Goal: Task Accomplishment & Management: Manage account settings

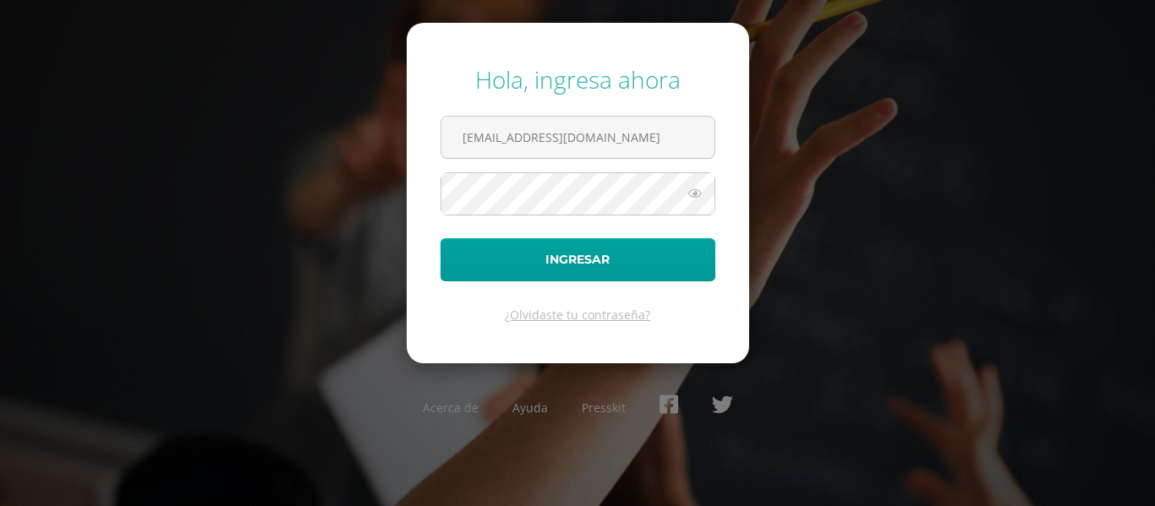
drag, startPoint x: 627, startPoint y: 139, endPoint x: 192, endPoint y: 92, distance: 437.9
click at [190, 96] on div "Hola, ingresa ahora mreyes@donbosco.edu.gt Ingresar ¿Olvidaste tu contraseña? A…" at bounding box center [577, 253] width 1091 height 406
type input "shernandez@donbosco.edu.gt"
click at [350, 182] on div "Hola, ingresa ahora shernandez@donbosco.edu.gt Ingresar ¿Olvidaste tu contraseñ…" at bounding box center [577, 253] width 1091 height 406
click at [440, 238] on button "Ingresar" at bounding box center [577, 259] width 275 height 43
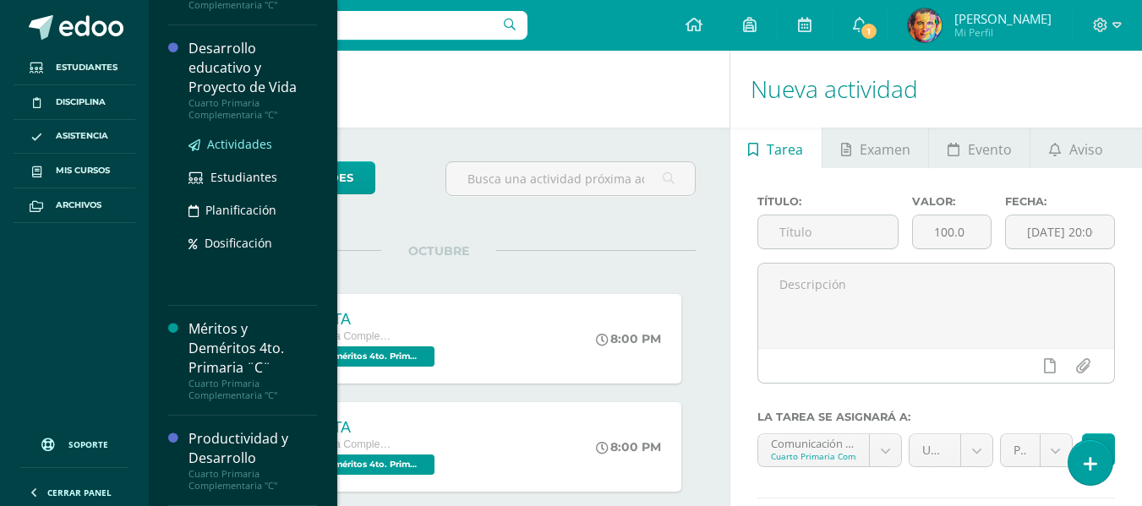
scroll to position [310, 0]
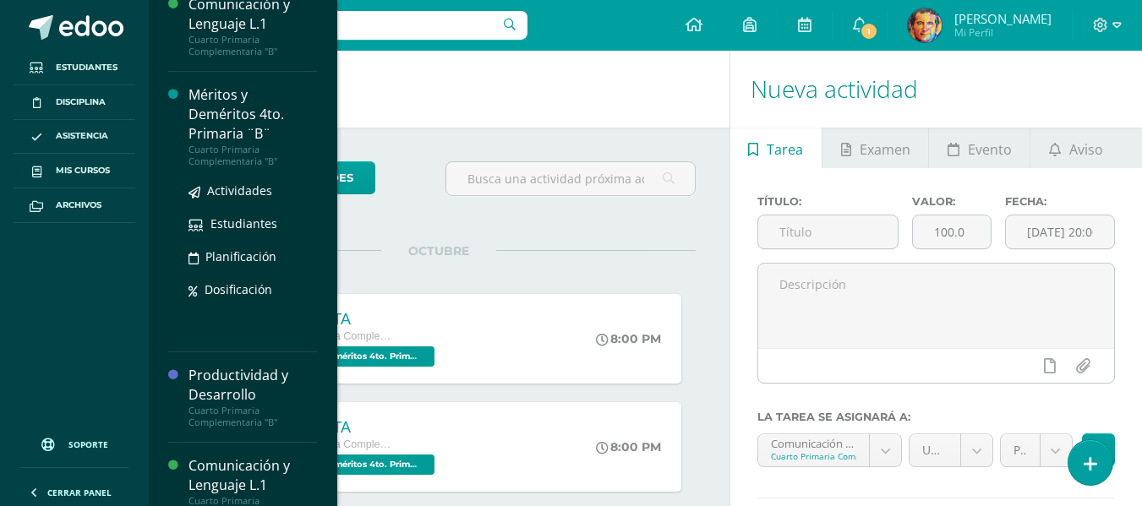
click at [227, 111] on div "Méritos y Deméritos 4to. Primaria ¨B¨" at bounding box center [253, 114] width 128 height 58
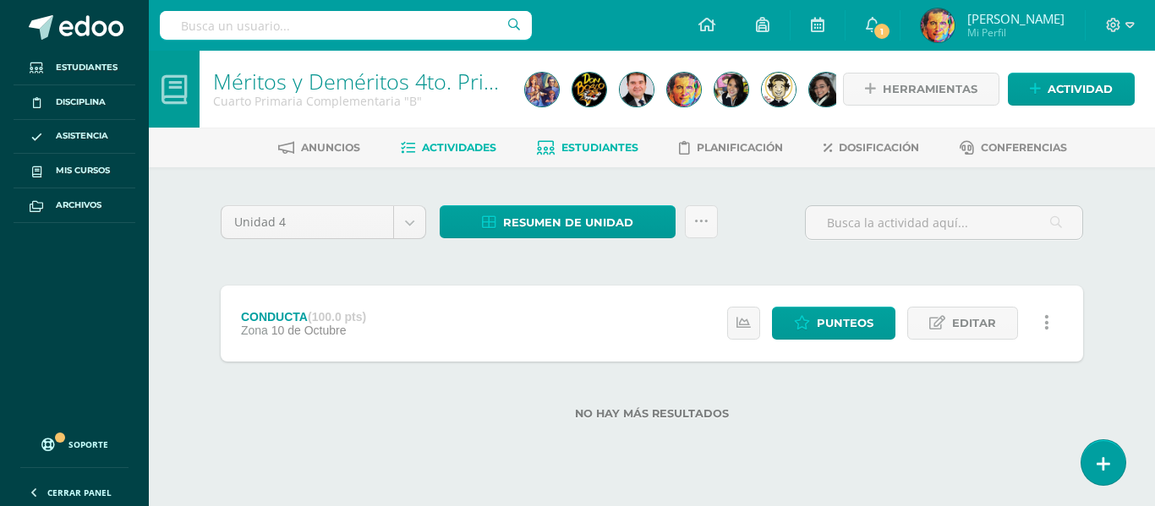
click at [613, 150] on span "Estudiantes" at bounding box center [599, 147] width 77 height 13
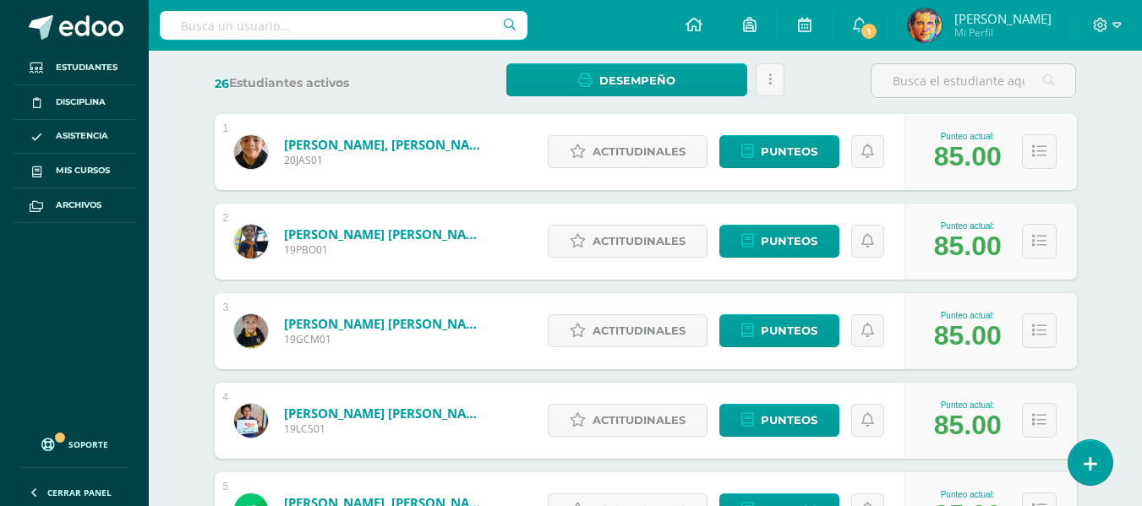
scroll to position [423, 0]
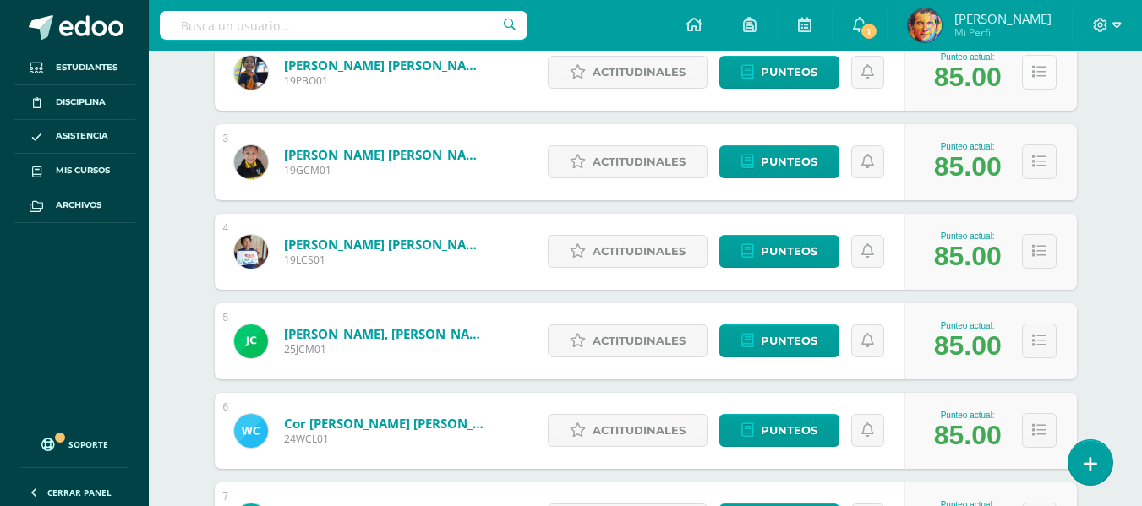
click at [1041, 75] on icon at bounding box center [1039, 72] width 14 height 14
click at [1040, 74] on icon at bounding box center [1039, 72] width 14 height 14
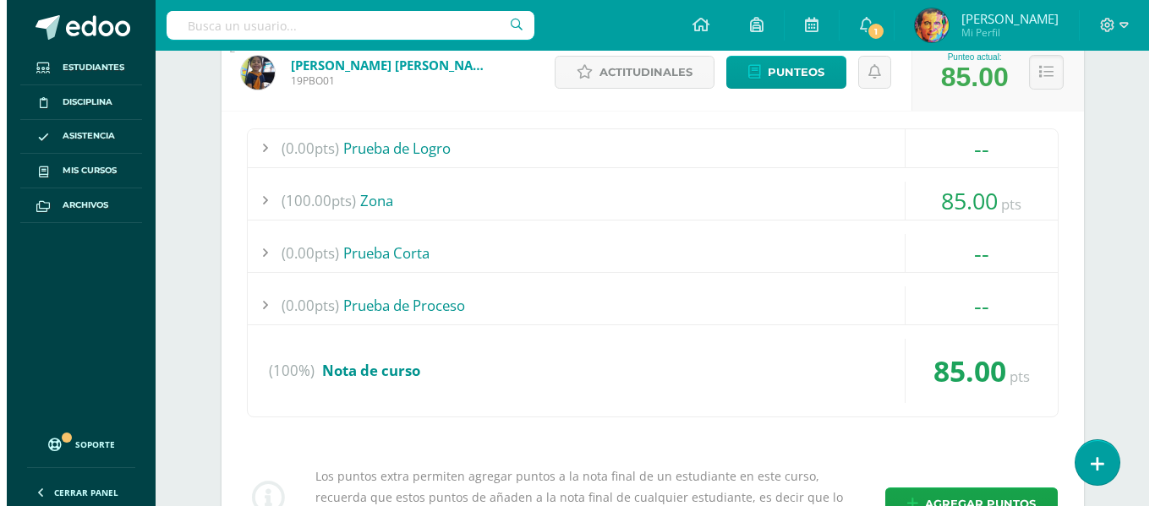
scroll to position [676, 0]
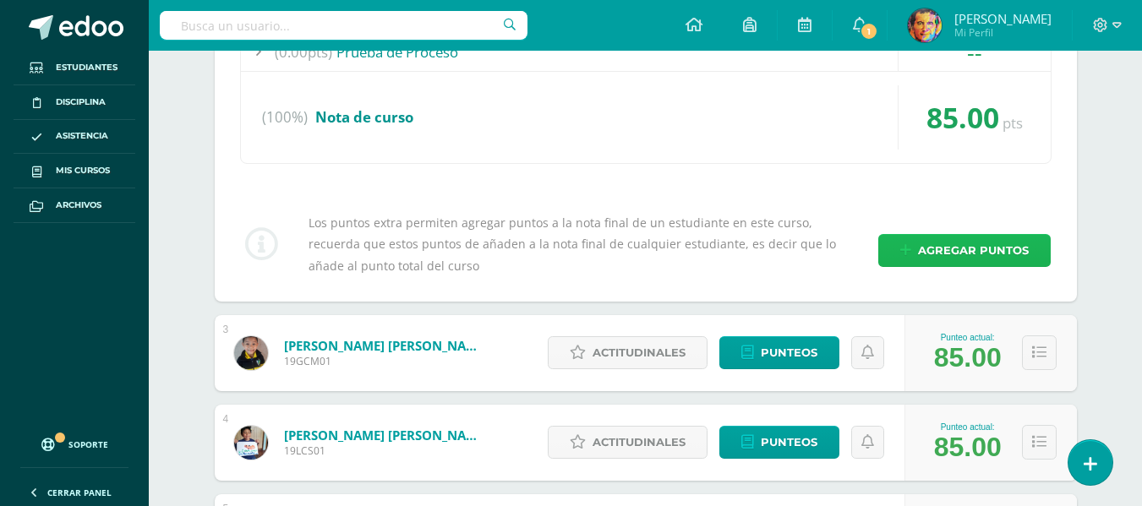
click at [1006, 259] on span "Agregar puntos" at bounding box center [973, 250] width 111 height 31
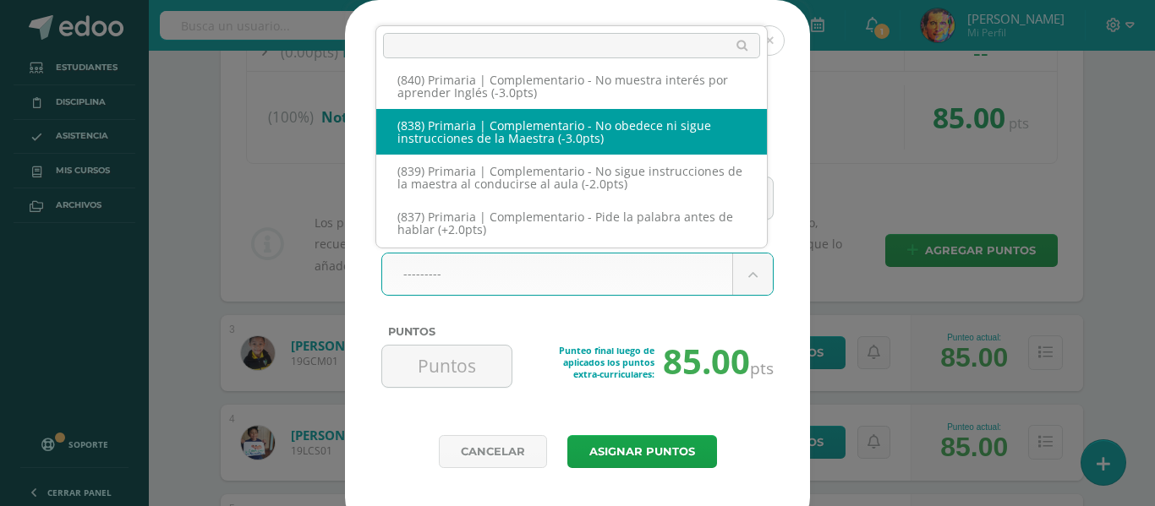
scroll to position [7519, 0]
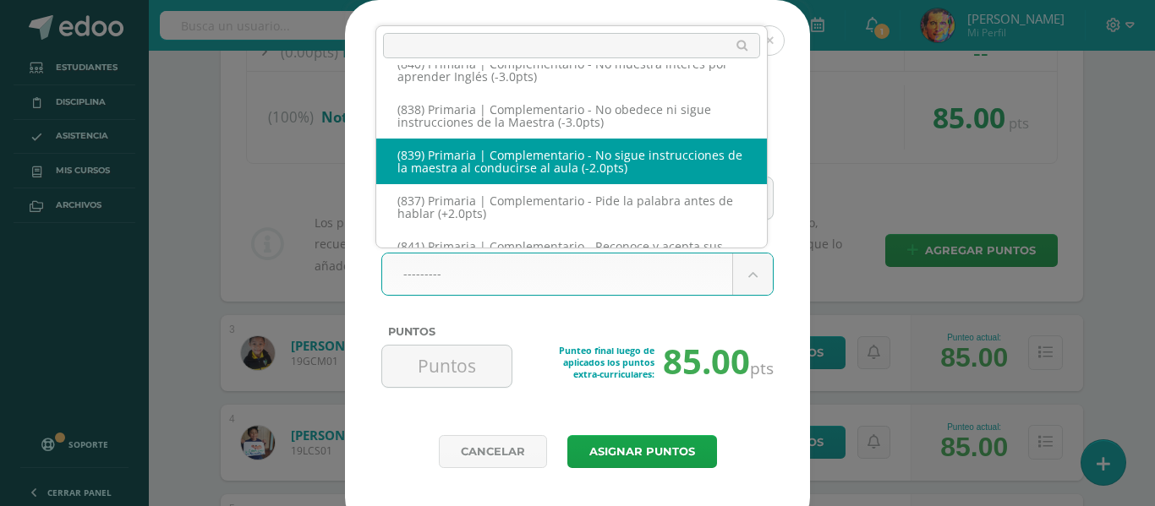
select select "169"
type input "-2"
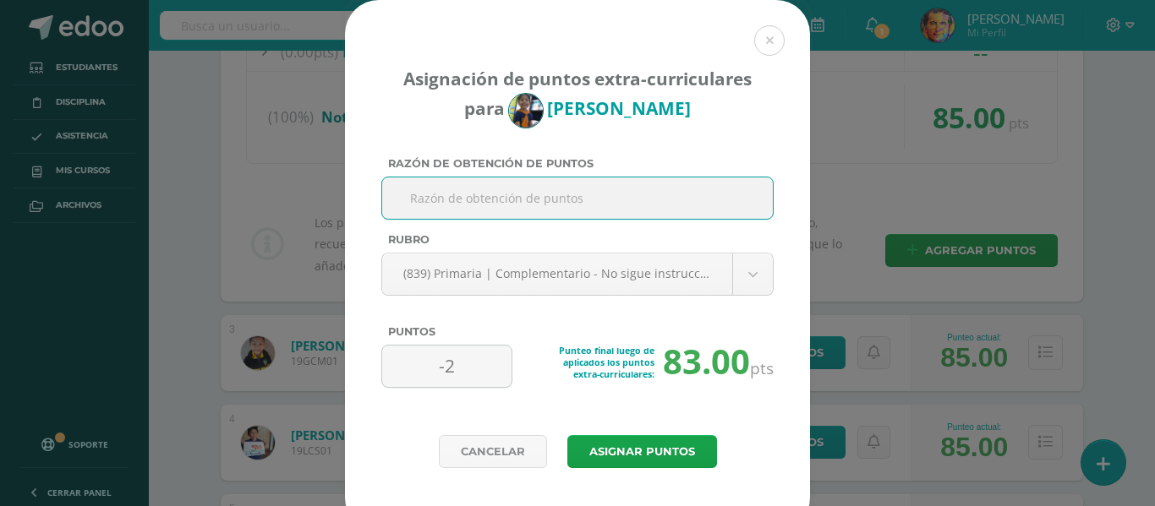
click at [696, 205] on input "Razón de obtención de puntos" at bounding box center [577, 198] width 377 height 41
drag, startPoint x: 544, startPoint y: 188, endPoint x: 408, endPoint y: 199, distance: 135.7
click at [397, 197] on input "Se estuvo empujando con un compañero" at bounding box center [577, 198] width 377 height 41
type input "Se estuvo empujando con un compañero"
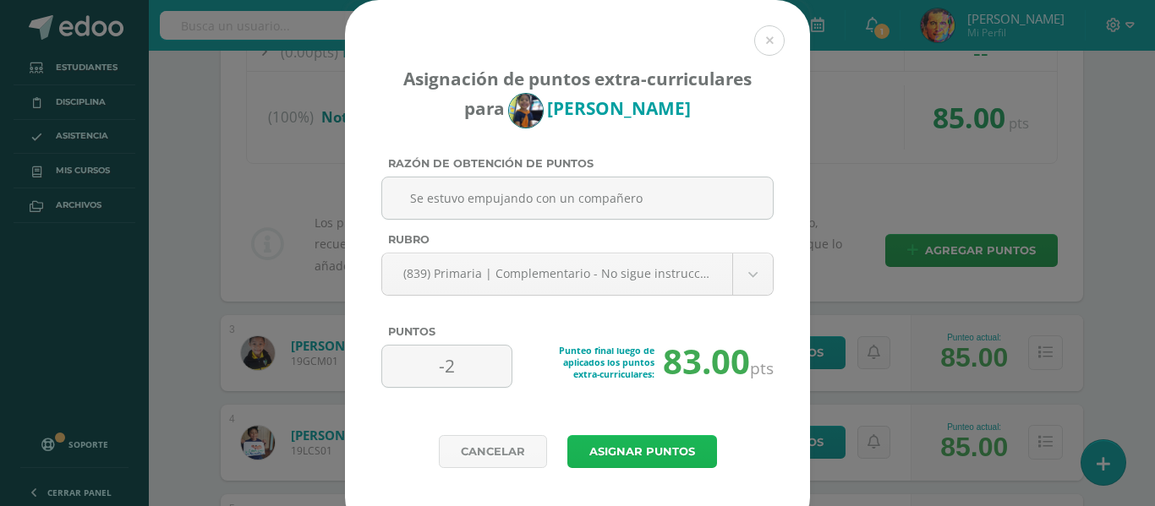
click at [644, 451] on button "Asignar puntos" at bounding box center [642, 451] width 150 height 33
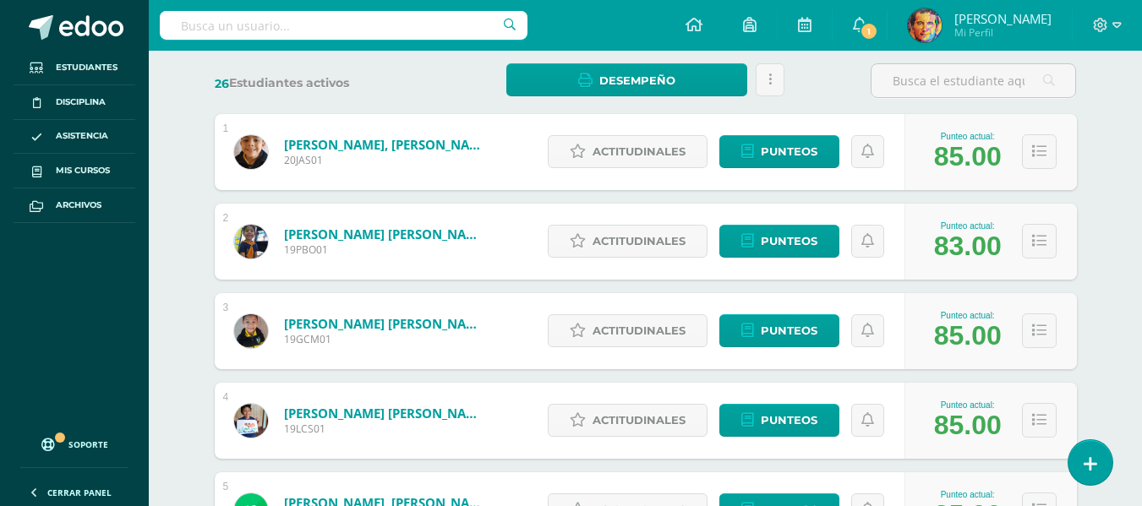
scroll to position [761, 0]
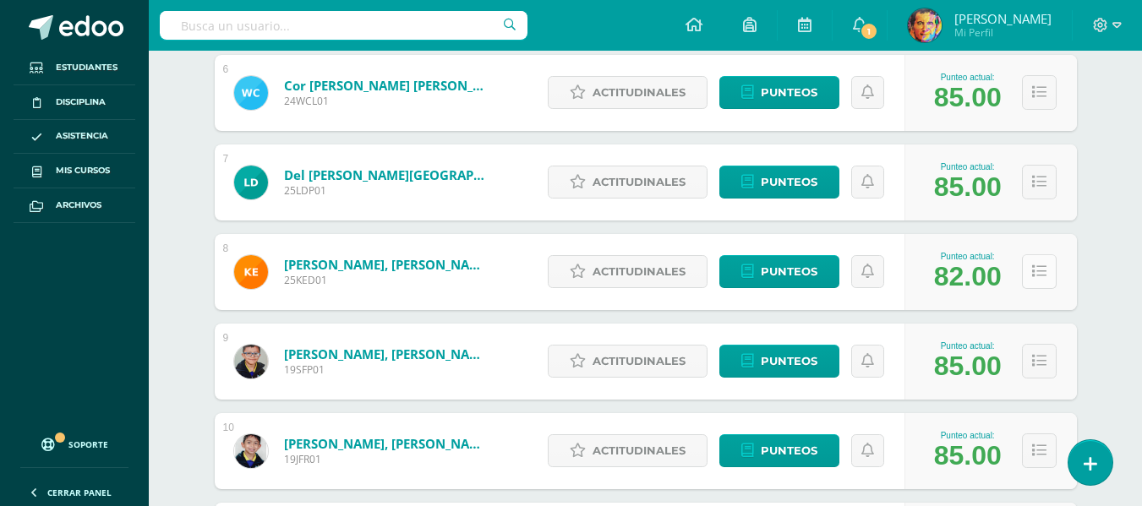
click at [1046, 279] on button at bounding box center [1039, 271] width 35 height 35
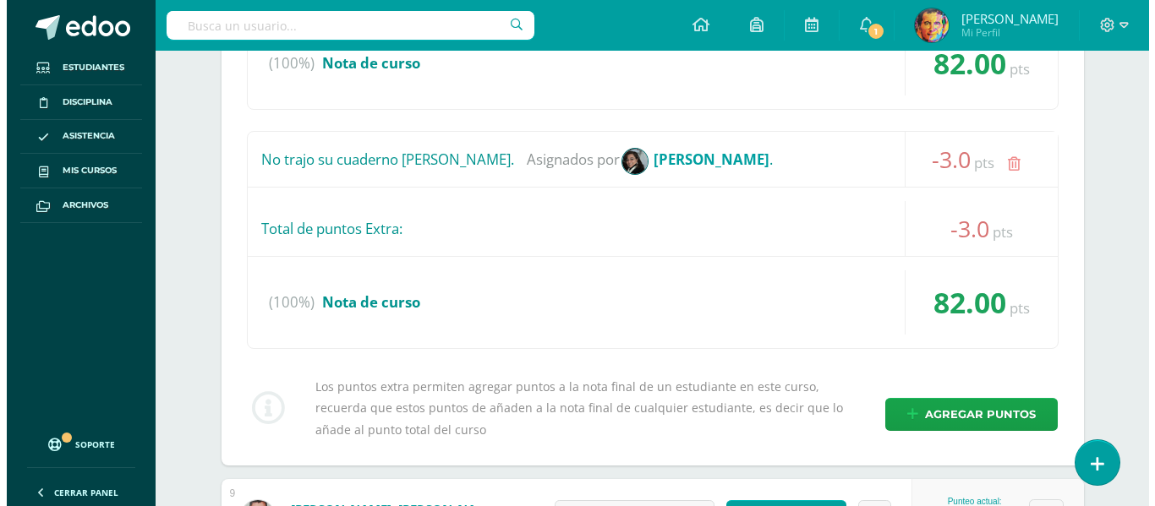
scroll to position [1353, 0]
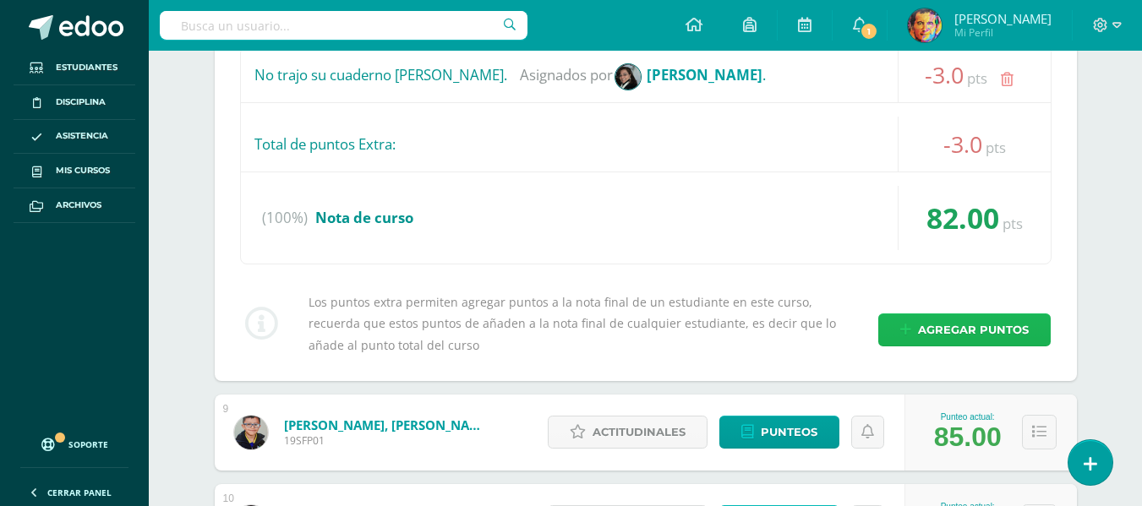
click at [1001, 327] on span "Agregar puntos" at bounding box center [973, 329] width 111 height 31
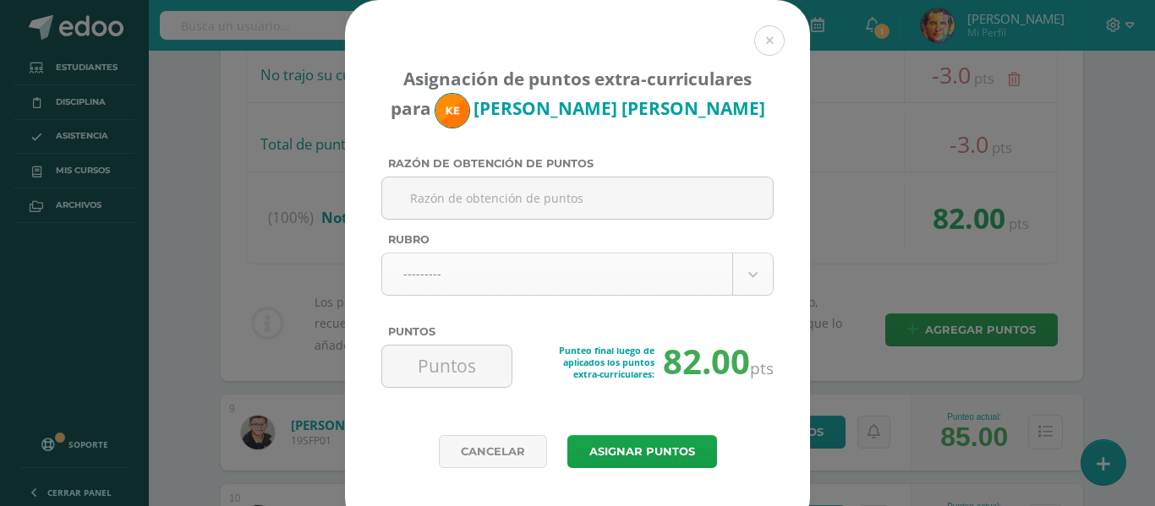
click at [743, 276] on body "Asignación de puntos extra-curriculares para Kaiden Escobar Razón de obtención …" at bounding box center [577, 376] width 1155 height 3459
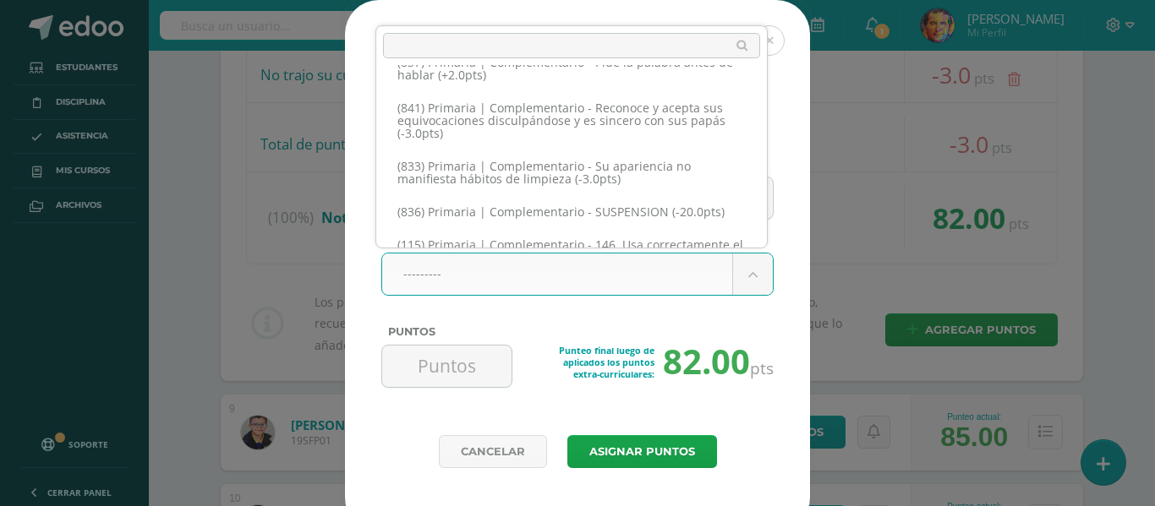
scroll to position [7656, 0]
select select "169"
type input "-2"
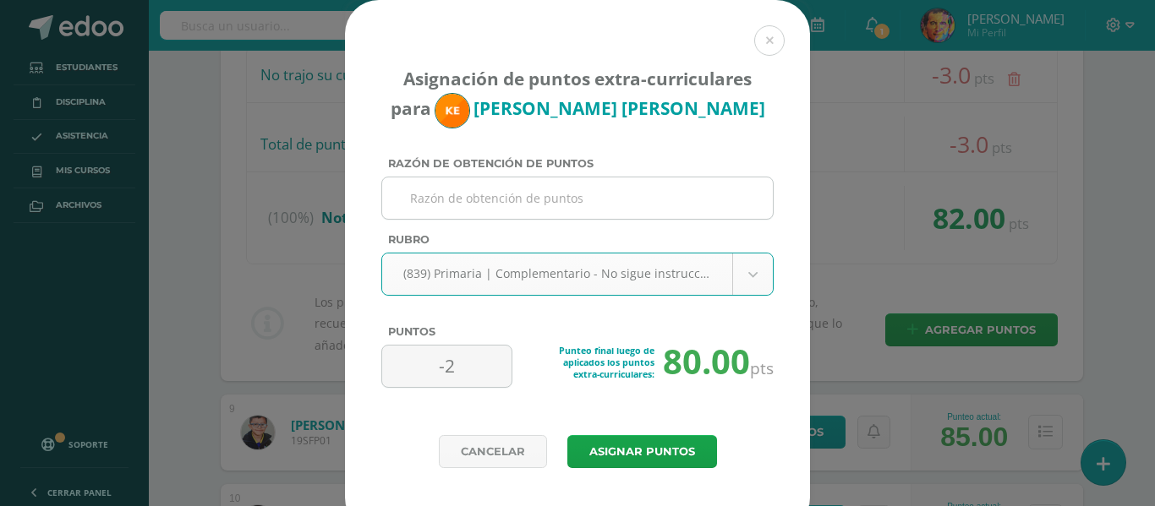
click at [620, 201] on input "Razón de obtención de puntos" at bounding box center [577, 198] width 377 height 41
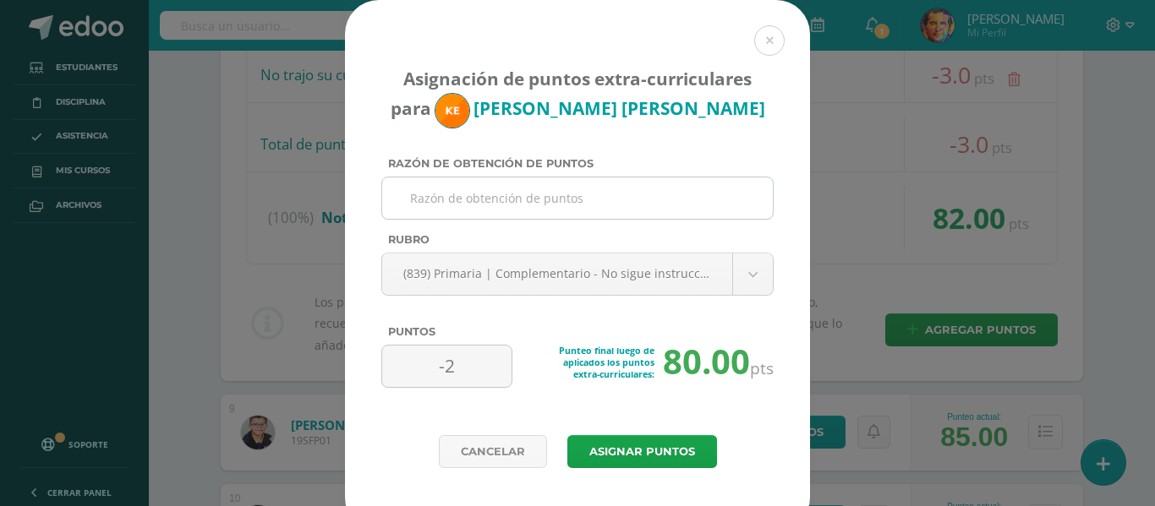
paste input "Se estuvo empujando con un compañero"
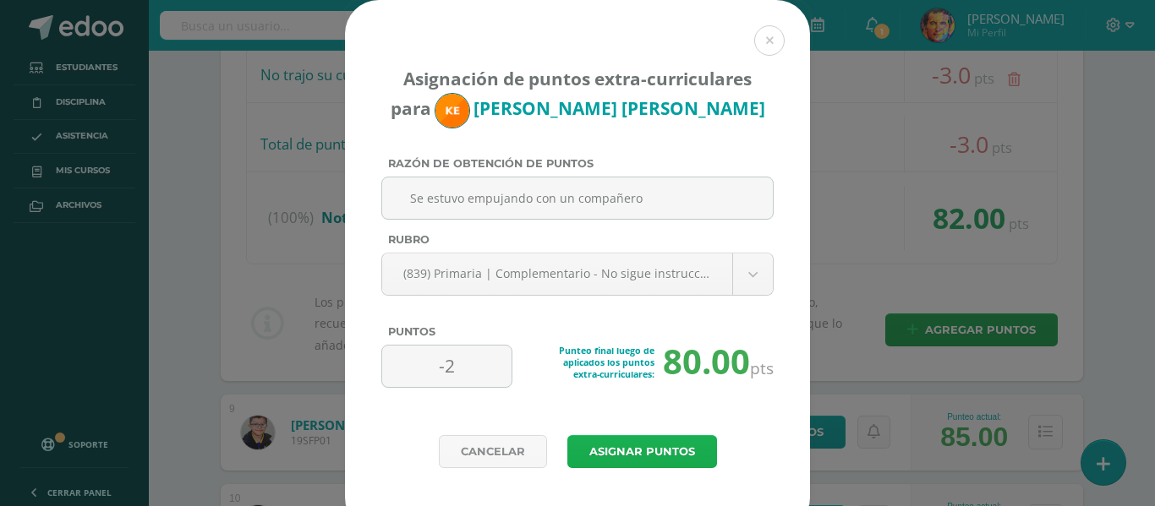
type input "Se estuvo empujando con un compañero"
click at [666, 452] on button "Asignar puntos" at bounding box center [642, 451] width 150 height 33
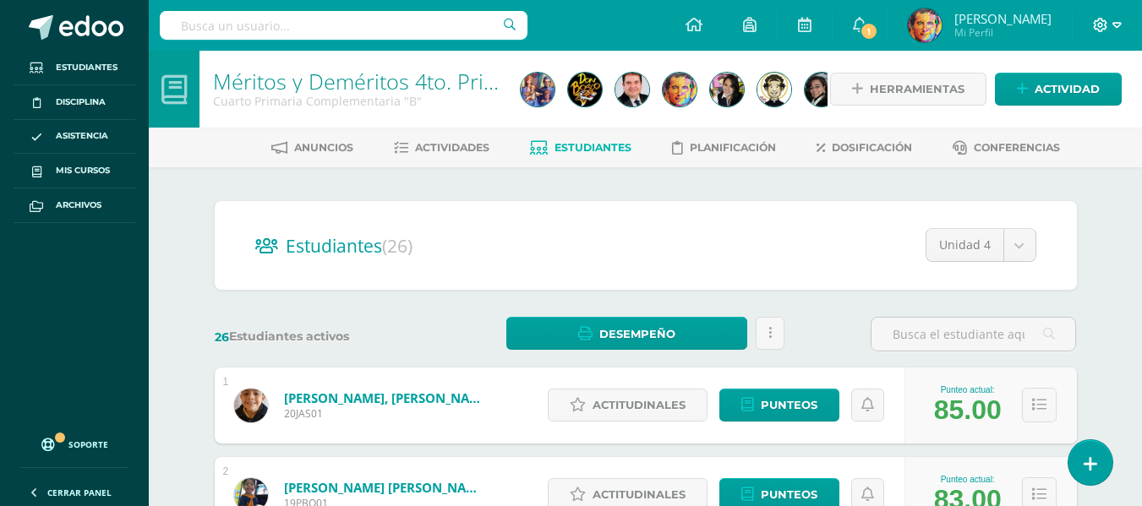
click at [1117, 27] on icon at bounding box center [1117, 25] width 9 height 6
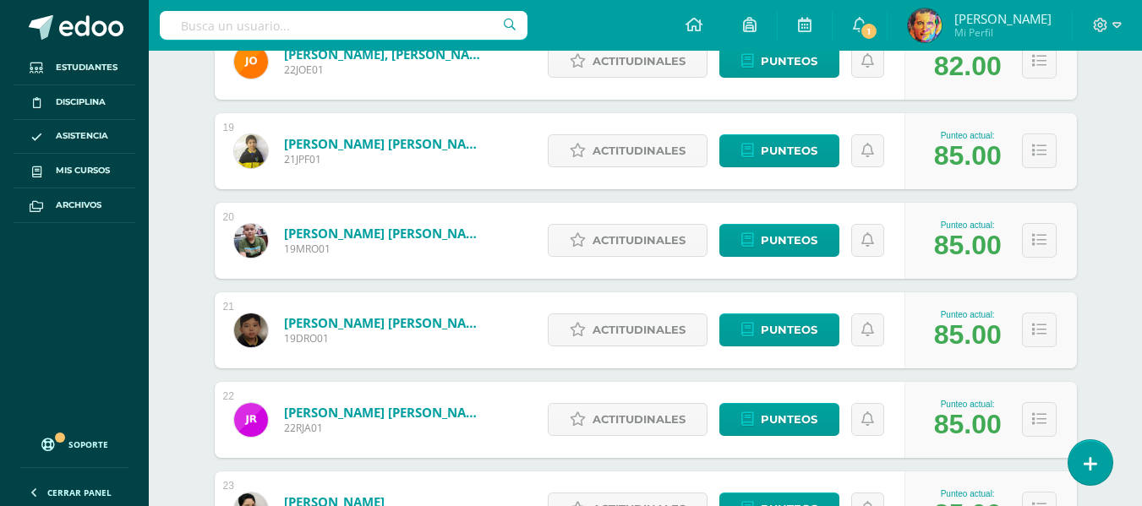
scroll to position [1445, 0]
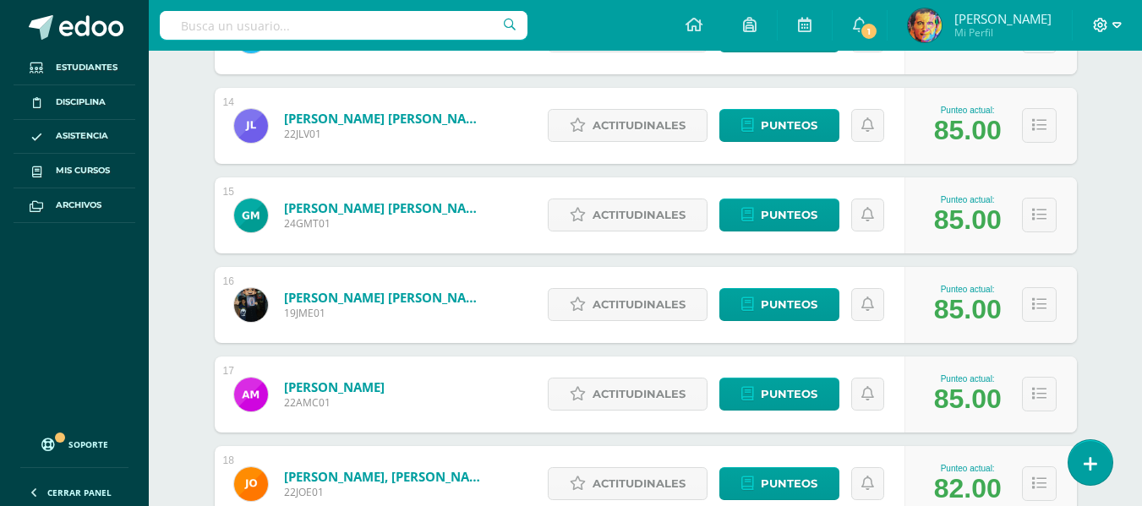
click at [1118, 21] on icon at bounding box center [1117, 25] width 9 height 15
click at [1077, 118] on span "Cerrar sesión" at bounding box center [1064, 115] width 76 height 16
